Goal: Book appointment/travel/reservation

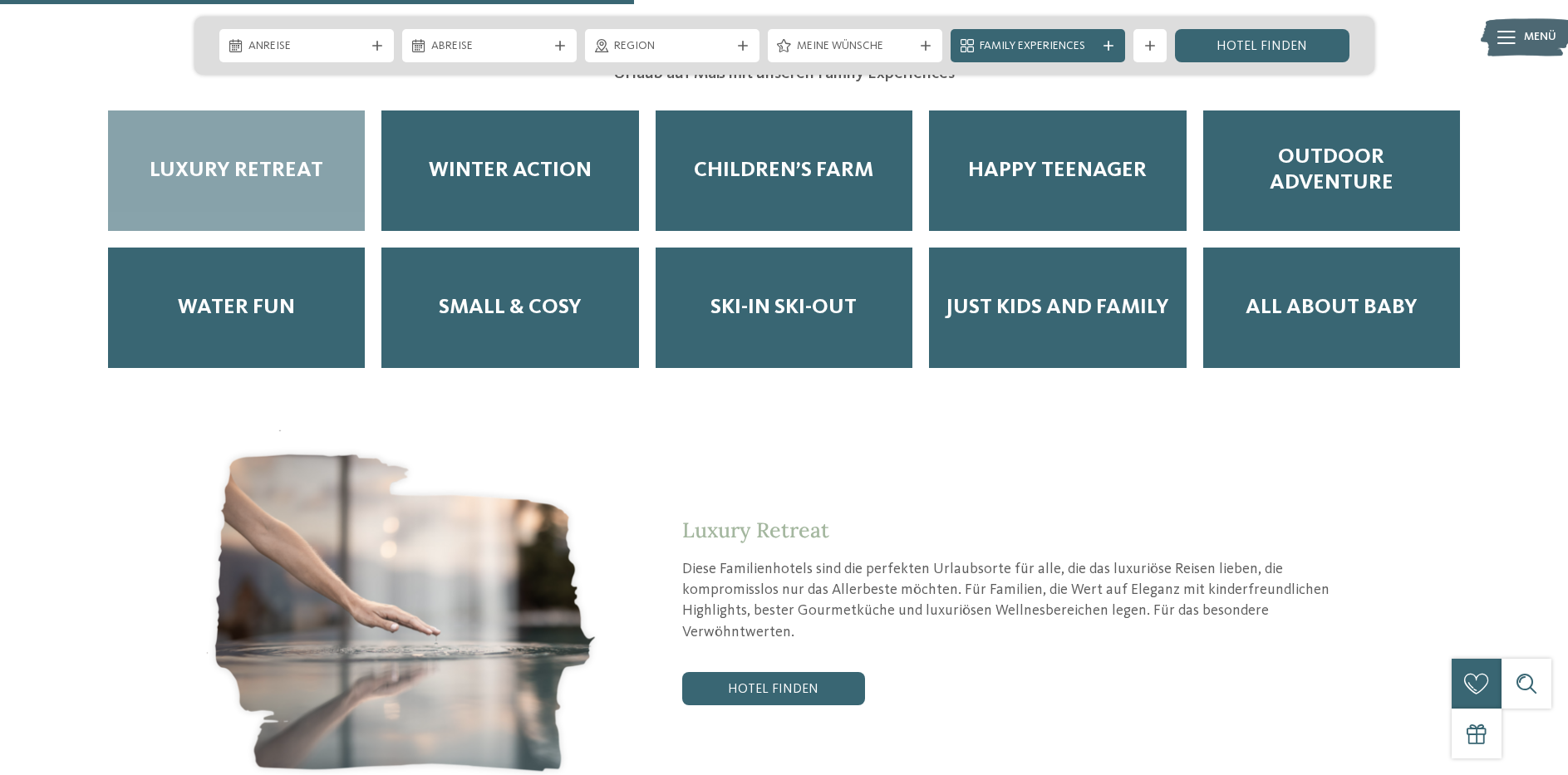
scroll to position [3391, 0]
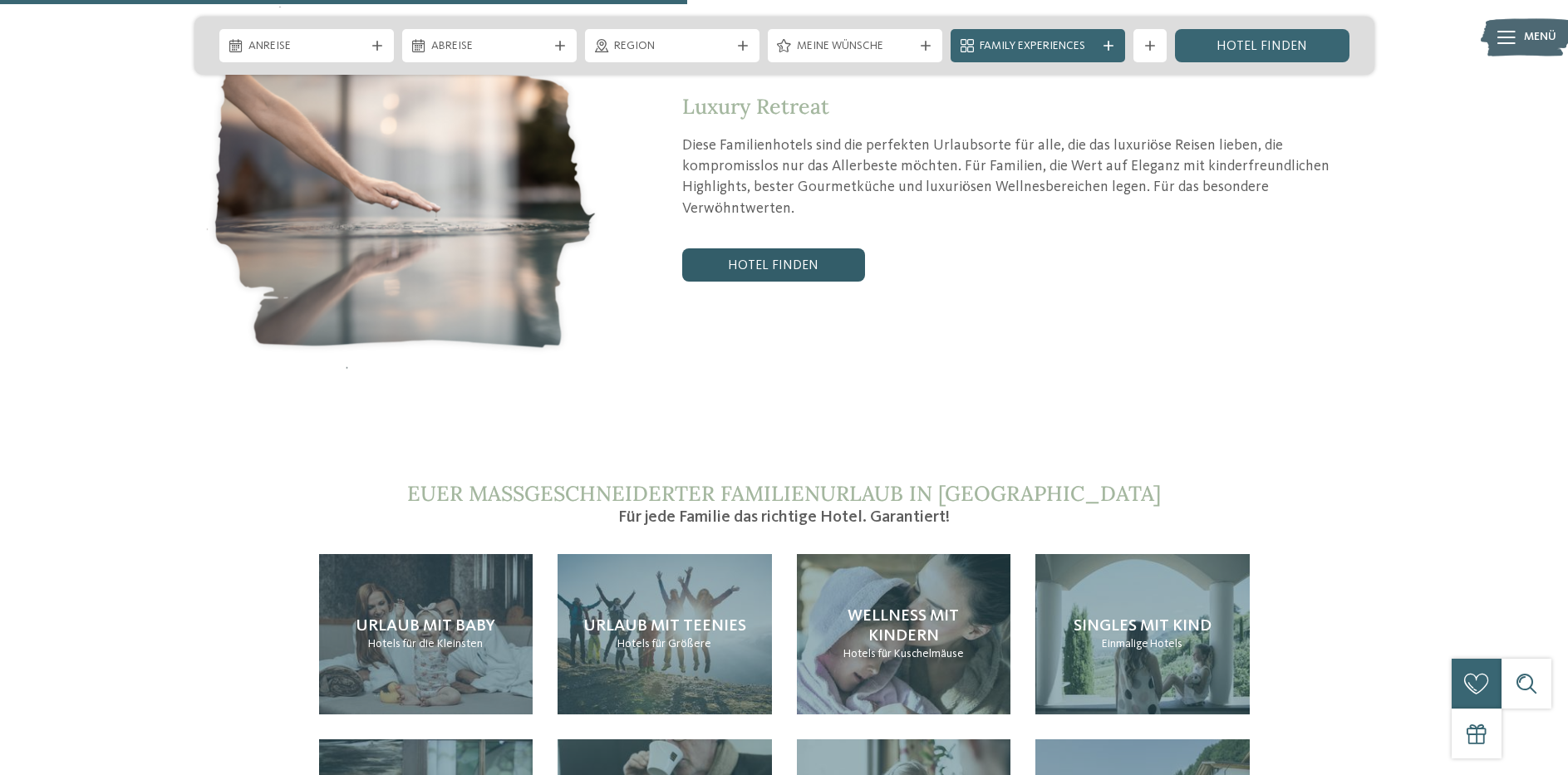
click at [780, 249] on link "Hotel finden" at bounding box center [773, 265] width 183 height 34
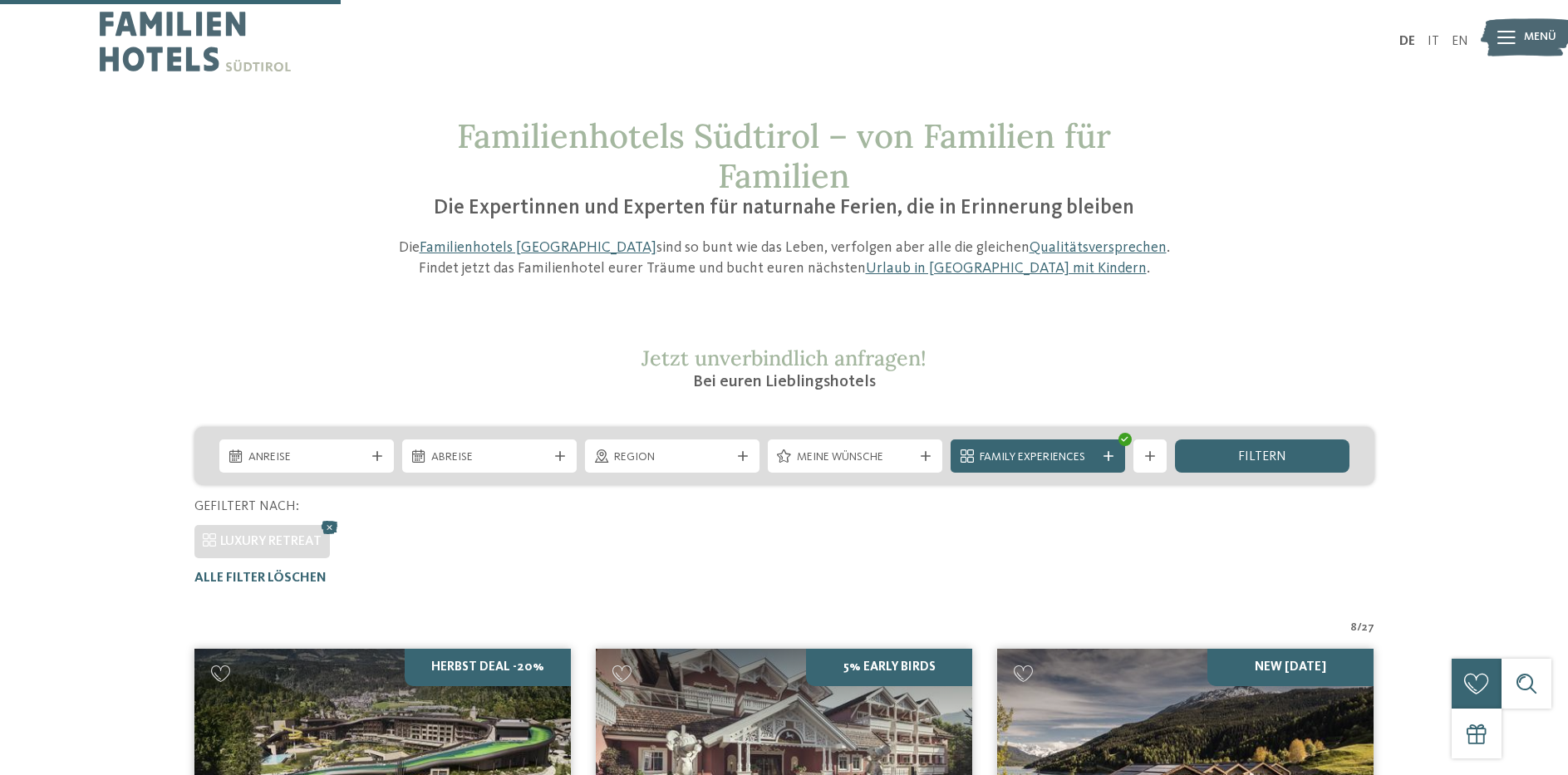
scroll to position [545, 0]
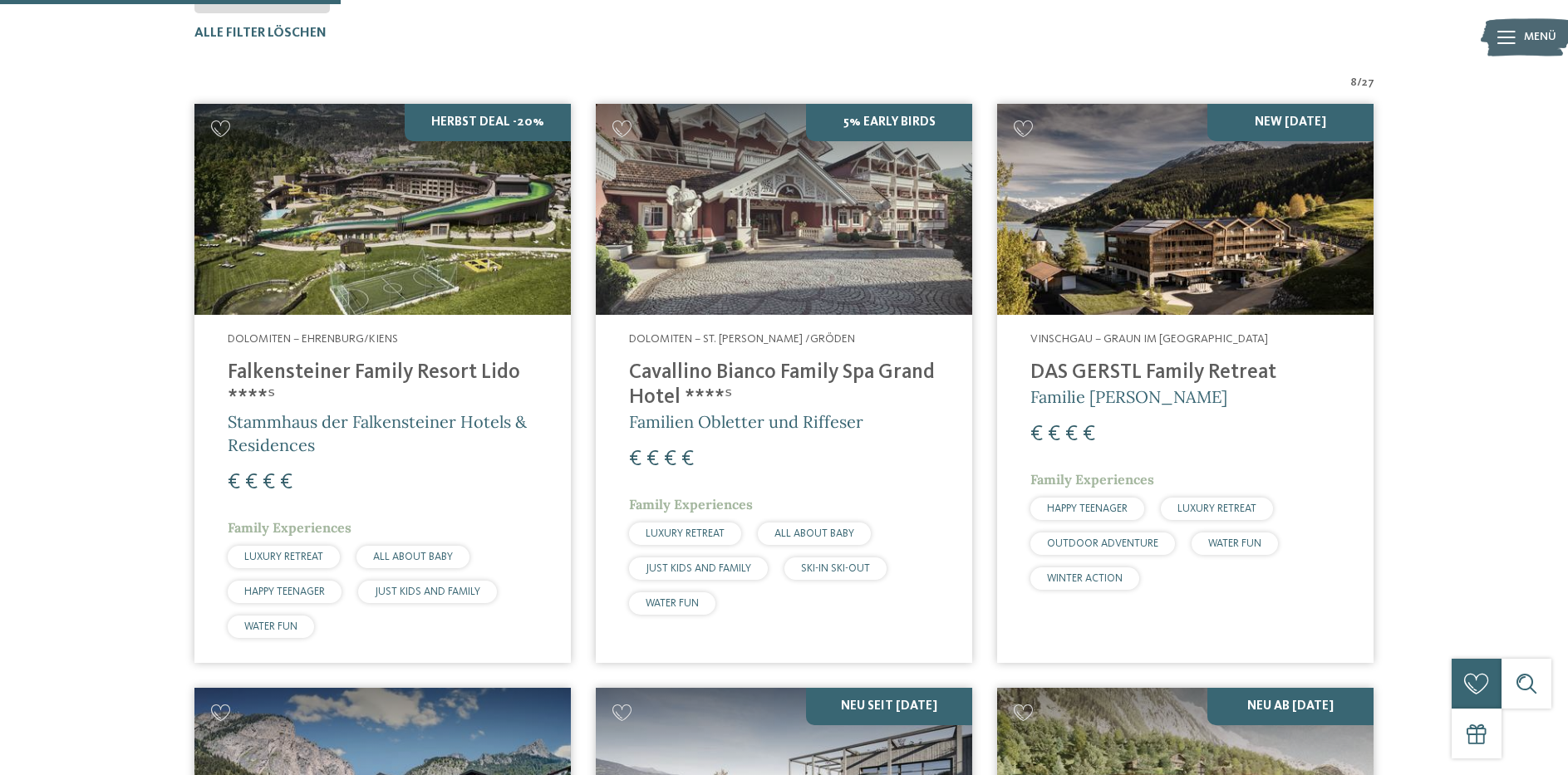
click at [1165, 264] on img at bounding box center [1185, 210] width 377 height 212
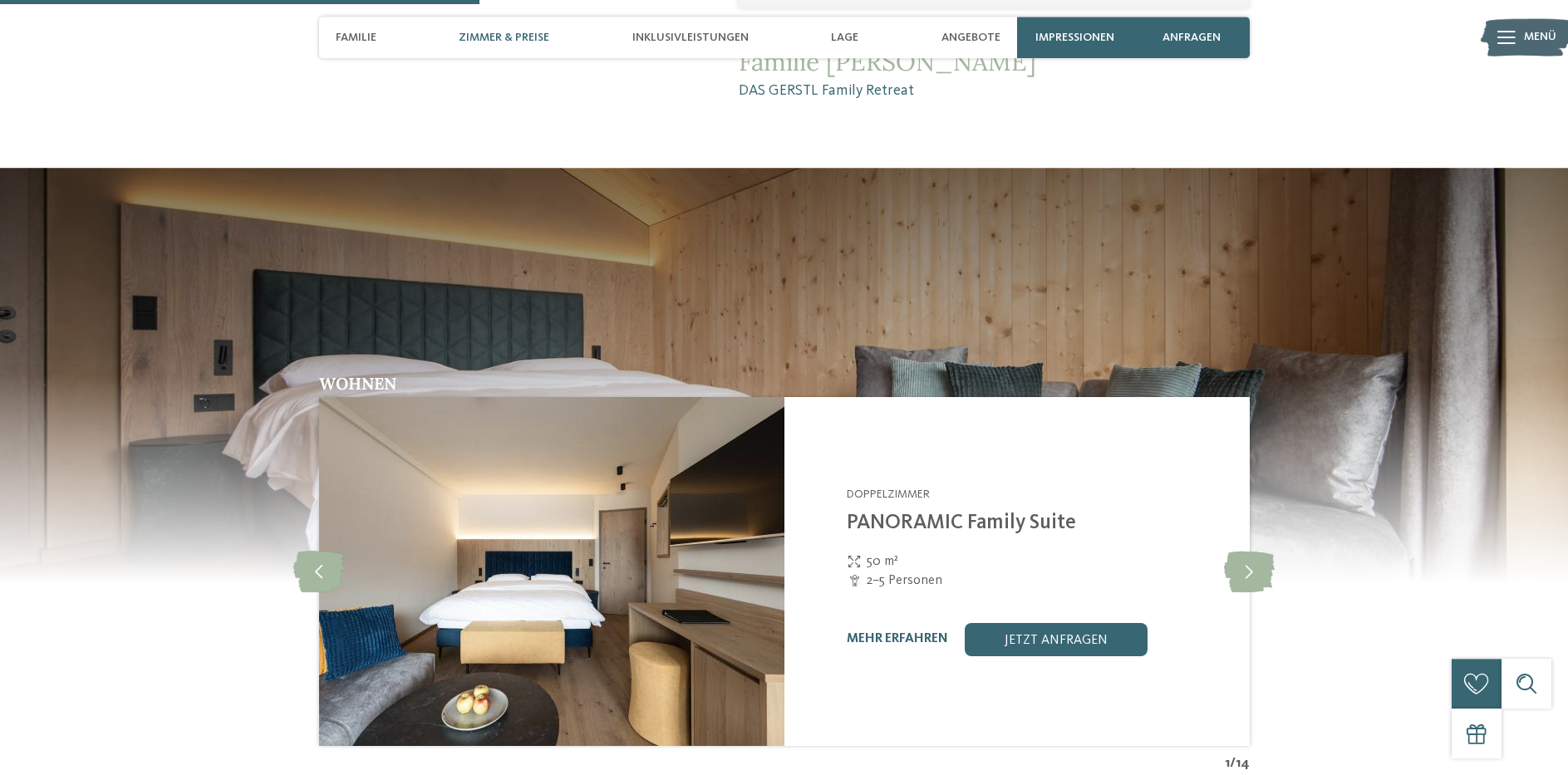
scroll to position [1695, 0]
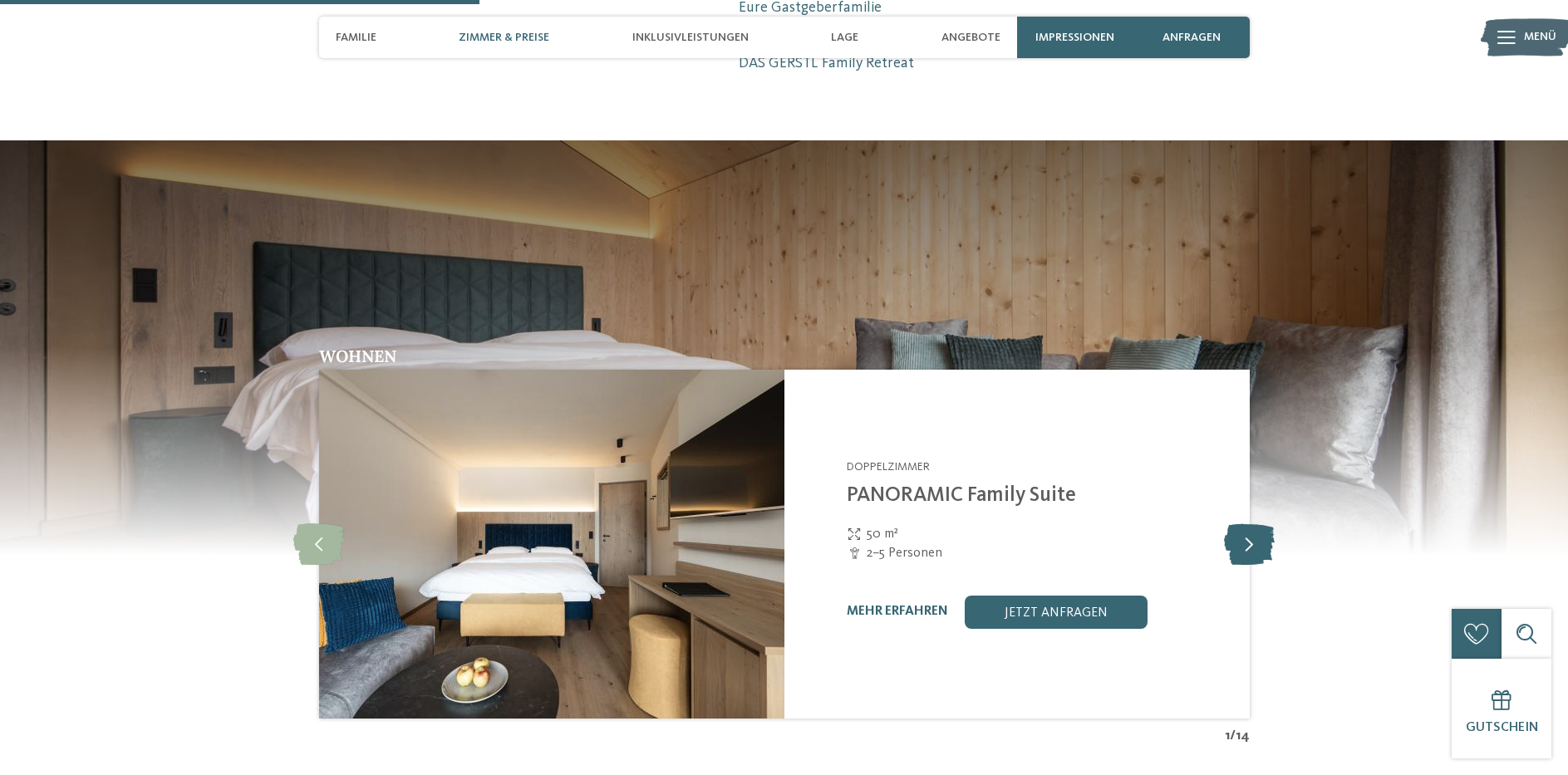
click at [1250, 535] on icon at bounding box center [1249, 544] width 51 height 41
